Goal: Navigation & Orientation: Find specific page/section

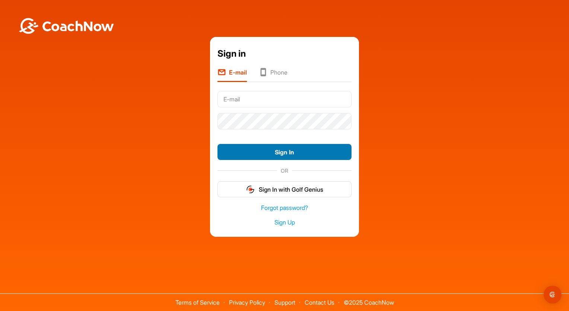
type input "[EMAIL_ADDRESS][DOMAIN_NAME]"
click at [282, 152] on button "Sign In" at bounding box center [285, 152] width 134 height 16
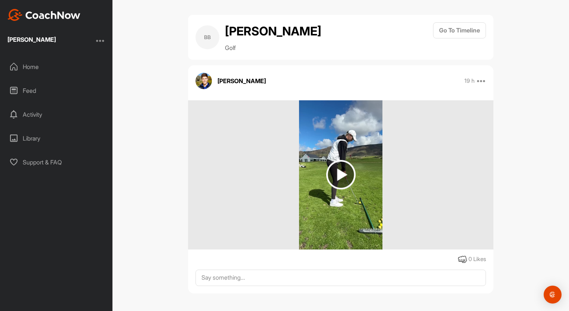
click at [344, 174] on img at bounding box center [340, 174] width 29 height 29
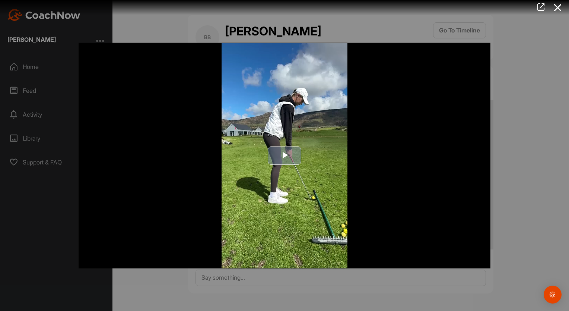
click at [285, 155] on span "Video Player" at bounding box center [285, 155] width 0 height 0
